Goal: Transaction & Acquisition: Purchase product/service

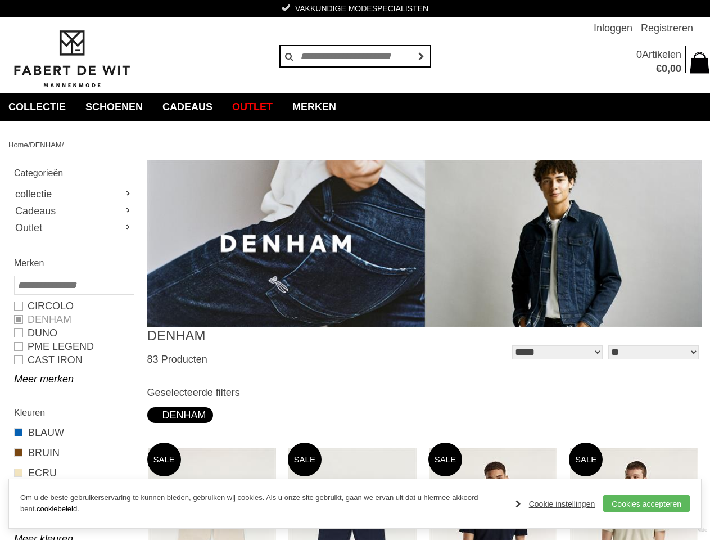
click at [355, 270] on img at bounding box center [424, 243] width 554 height 167
click at [669, 62] on span "€ 0 , 00" at bounding box center [655, 69] width 53 height 14
click at [74, 379] on link "Meer merken" at bounding box center [73, 378] width 119 height 13
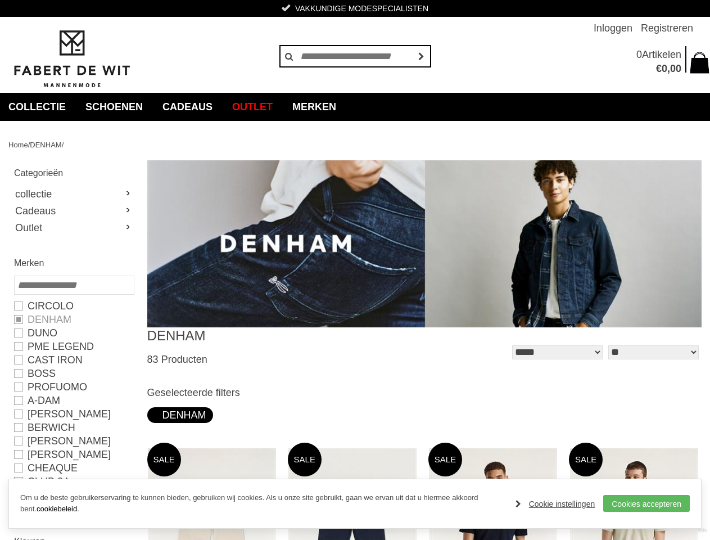
click at [74, 536] on link "[PERSON_NAME] DE WIT" at bounding box center [73, 541] width 119 height 27
click at [424, 350] on div "**********" at bounding box center [424, 346] width 554 height 39
click at [558, 504] on link "Cookie instellingen" at bounding box center [556, 503] width 80 height 17
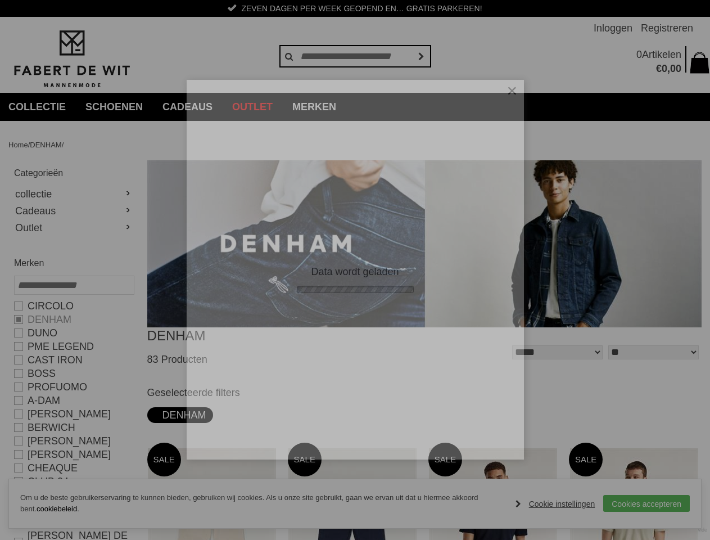
click at [648, 503] on div at bounding box center [355, 270] width 710 height 540
